Goal: Task Accomplishment & Management: Manage account settings

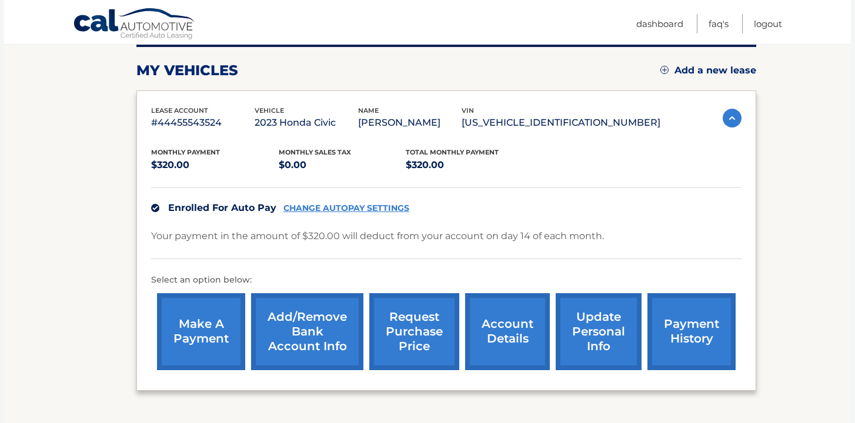
scroll to position [157, 0]
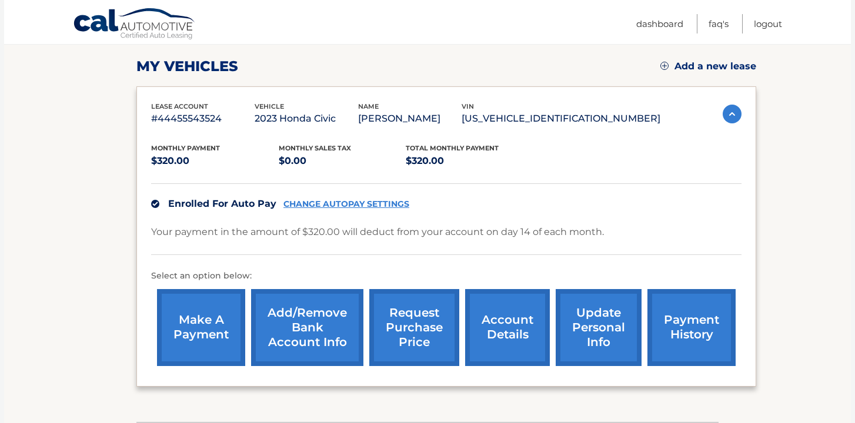
click at [530, 320] on link "account details" at bounding box center [507, 327] width 85 height 77
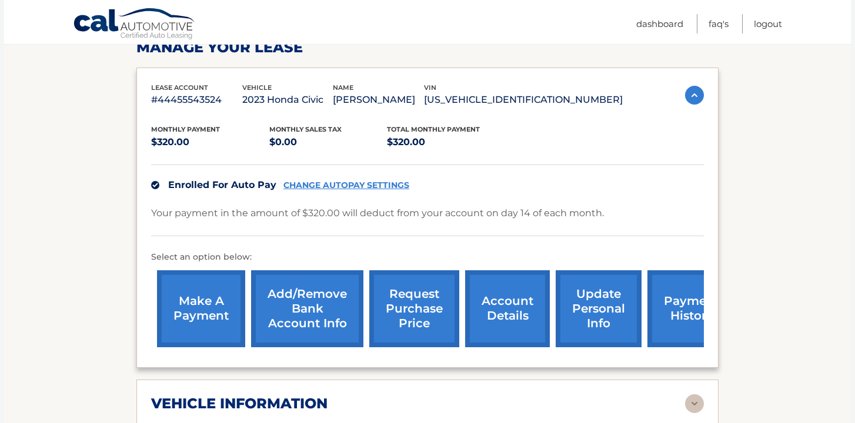
scroll to position [194, 0]
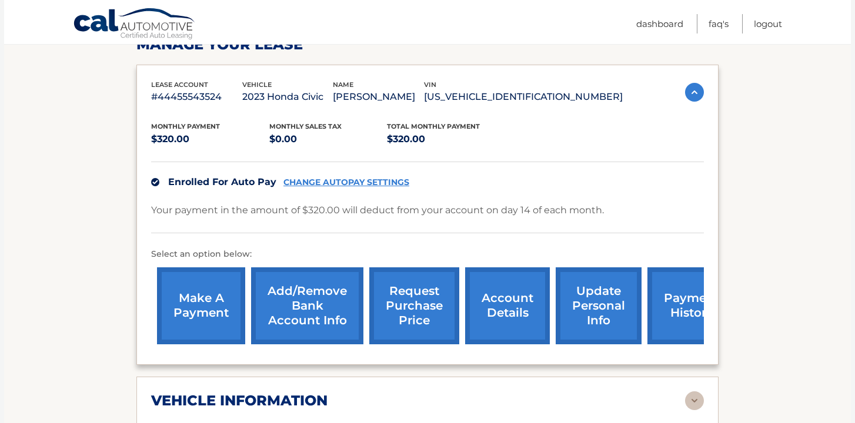
click at [404, 313] on link "request purchase price" at bounding box center [414, 305] width 90 height 77
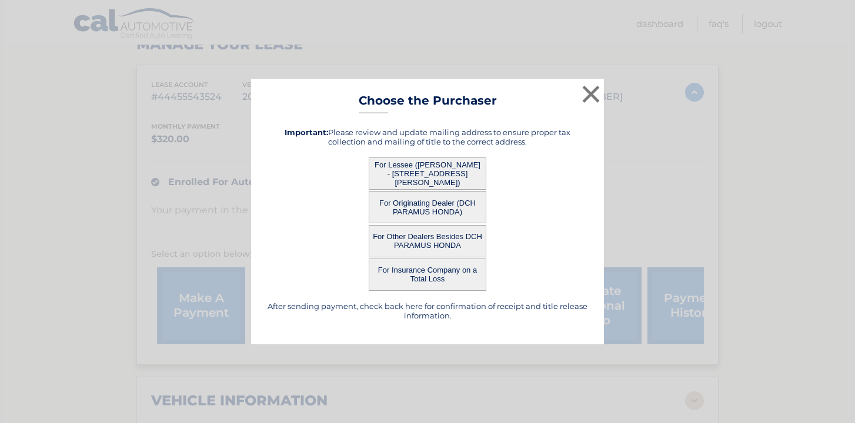
click at [451, 167] on button "For Lessee ([PERSON_NAME] - [STREET_ADDRESS][PERSON_NAME])" at bounding box center [427, 174] width 118 height 32
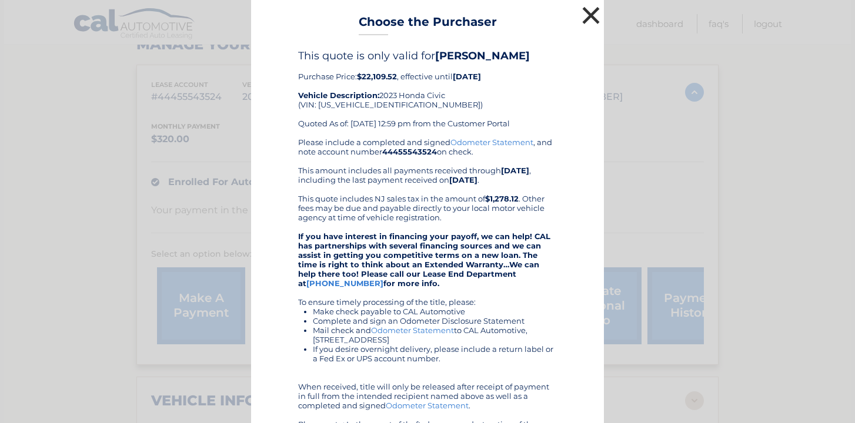
click at [588, 12] on button "×" at bounding box center [591, 16] width 24 height 24
